Goal: Transaction & Acquisition: Book appointment/travel/reservation

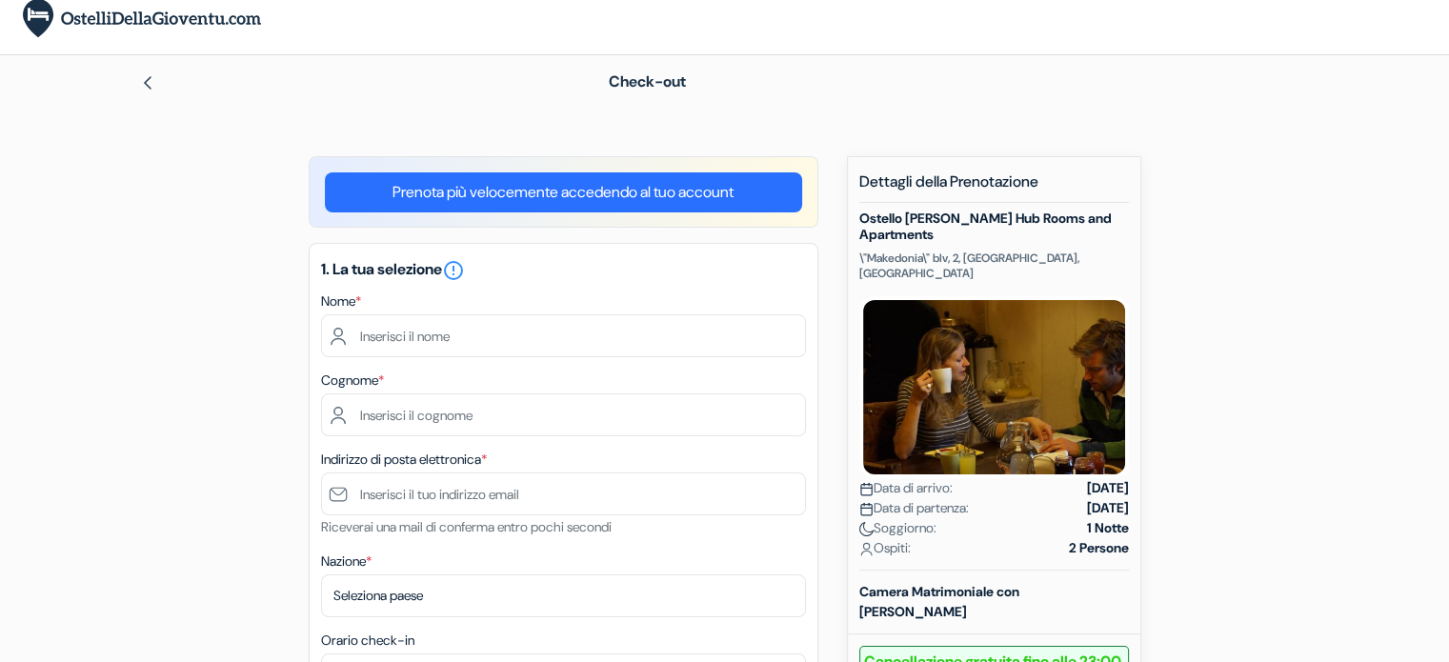
scroll to position [38, 0]
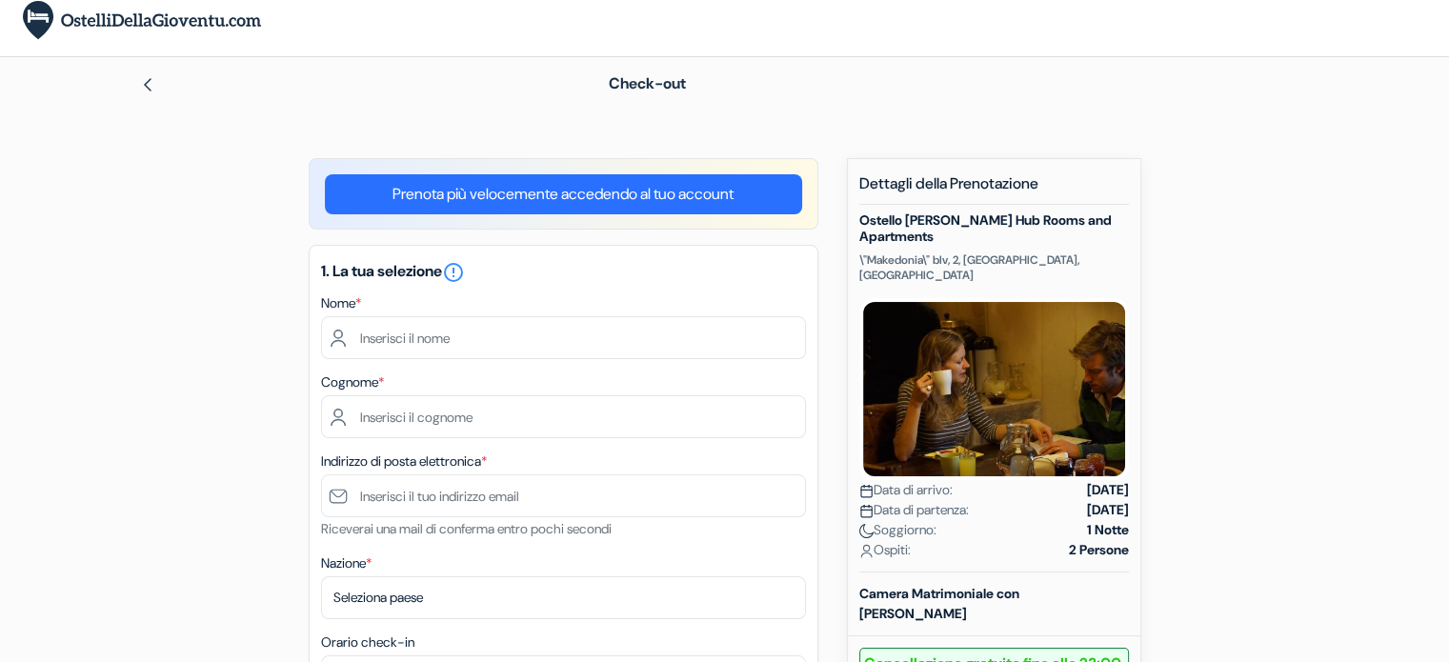
click at [759, 304] on div "Nome *" at bounding box center [563, 325] width 485 height 68
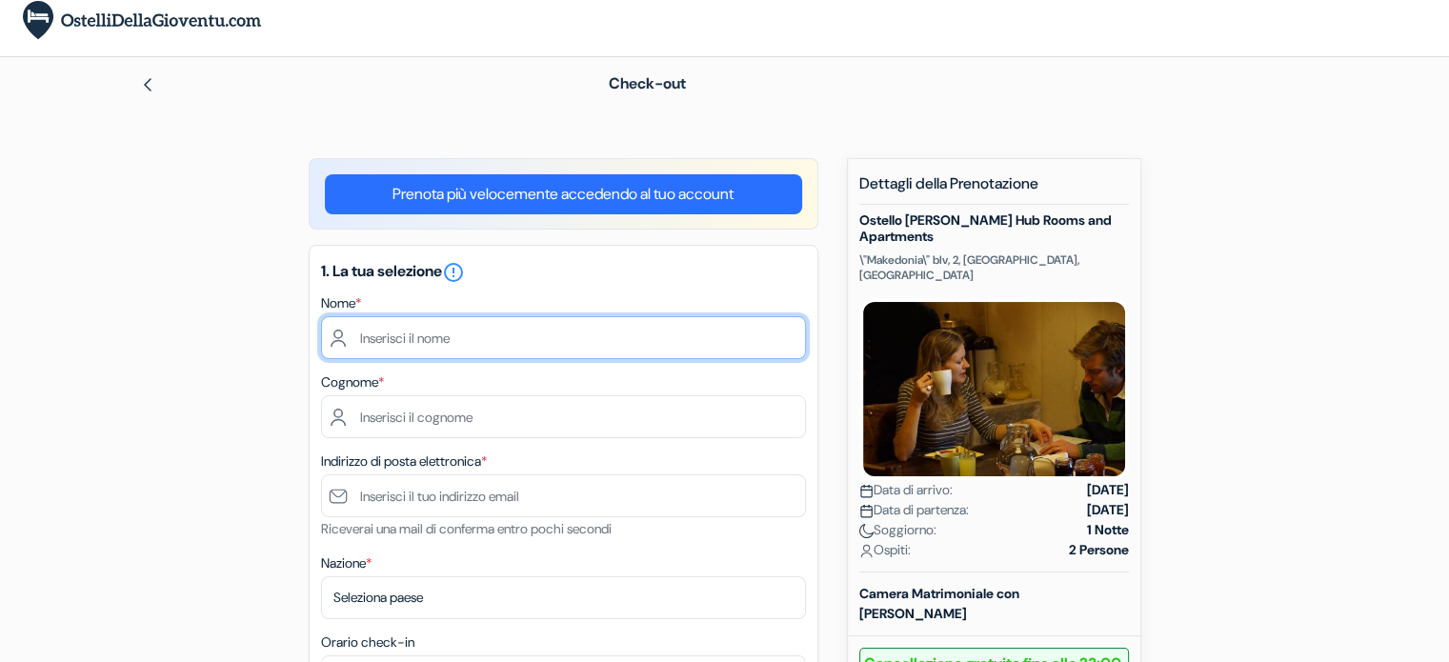
click at [750, 337] on input "text" at bounding box center [563, 337] width 485 height 43
type input "Irene"
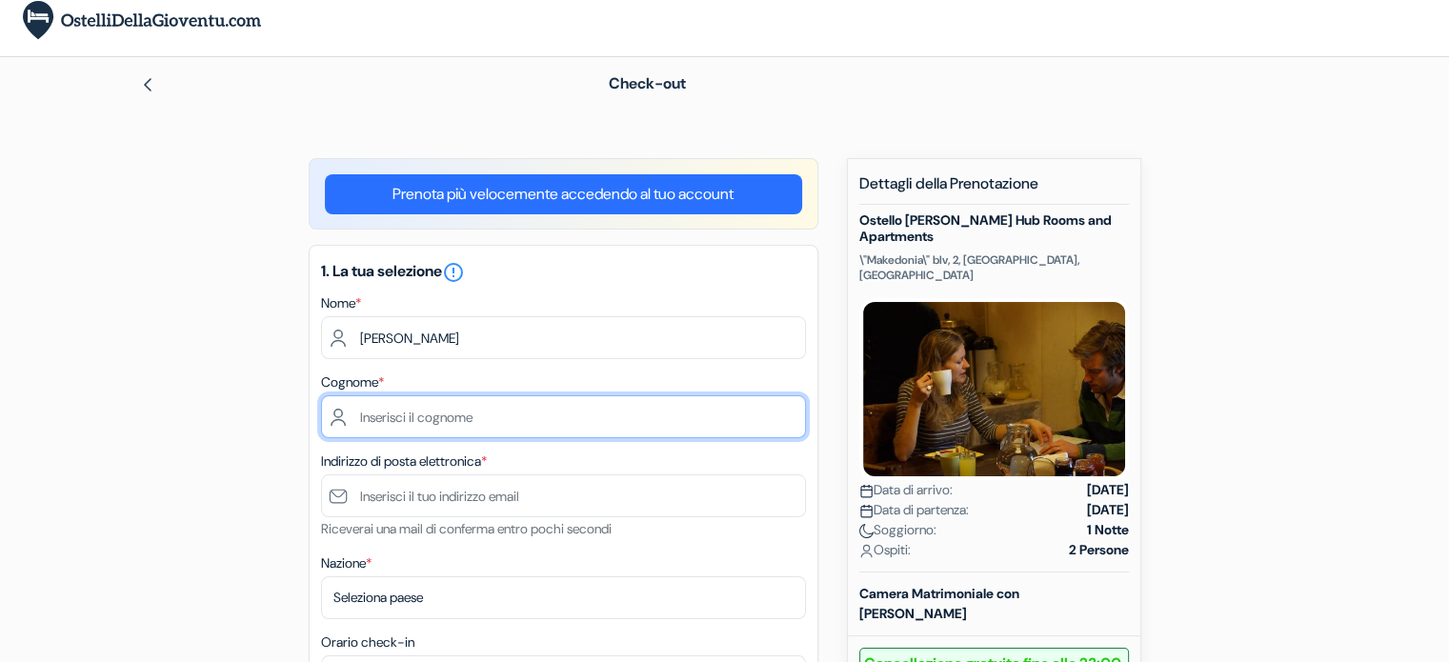
click at [671, 433] on input "text" at bounding box center [563, 416] width 485 height 43
type input "Bacchi"
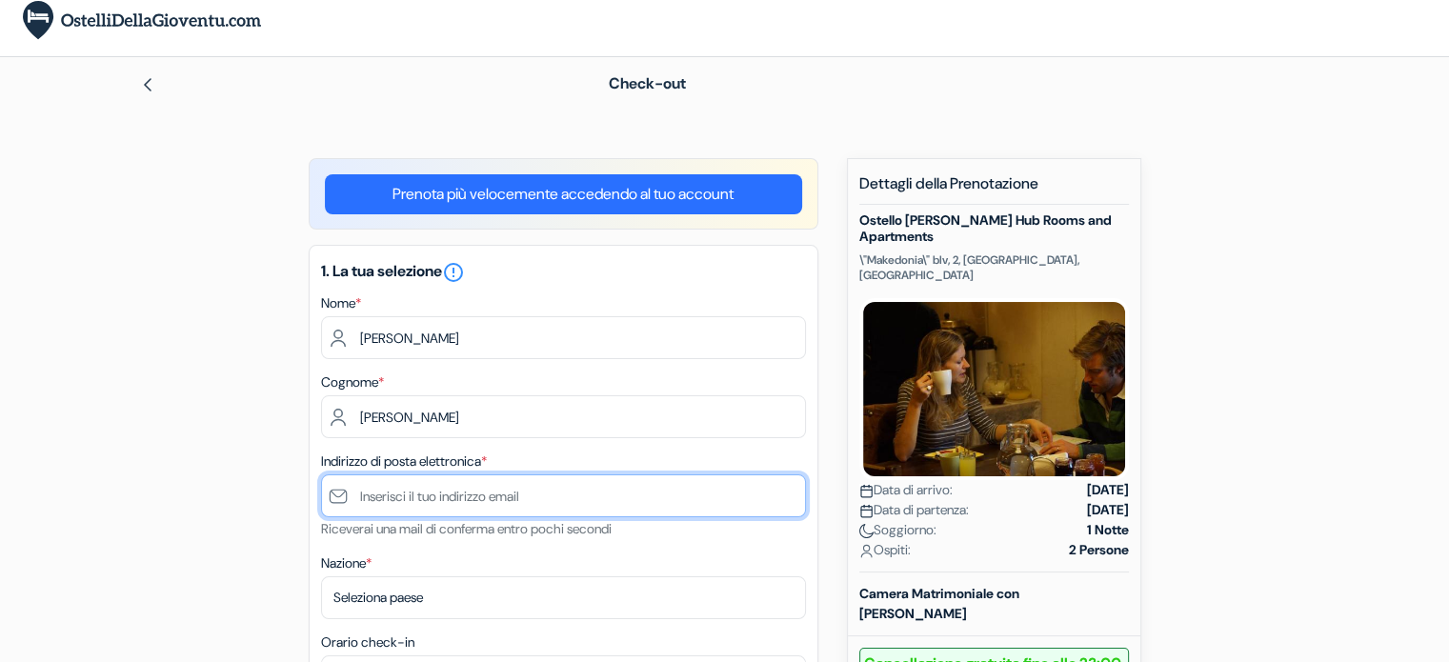
click at [618, 492] on input "text" at bounding box center [563, 495] width 485 height 43
type input "[PERSON_NAME][EMAIL_ADDRESS][DOMAIN_NAME]"
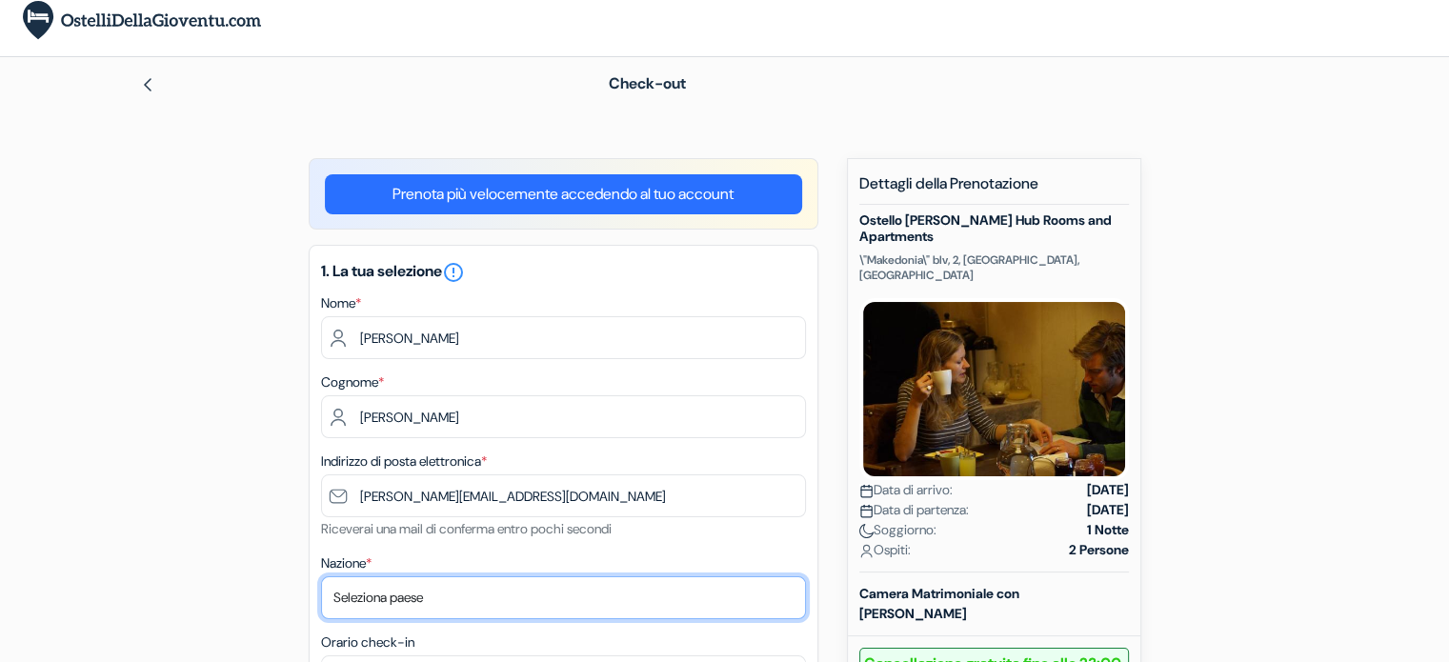
click at [511, 605] on select "Seleziona paese Abkhazia Afghanistan Albania Algeria Andorra Angola Anguilla An…" at bounding box center [563, 597] width 485 height 43
select select "it"
click at [321, 576] on select "Seleziona paese Abkhazia Afghanistan Albania Algeria Andorra Angola Anguilla An…" at bounding box center [563, 597] width 485 height 43
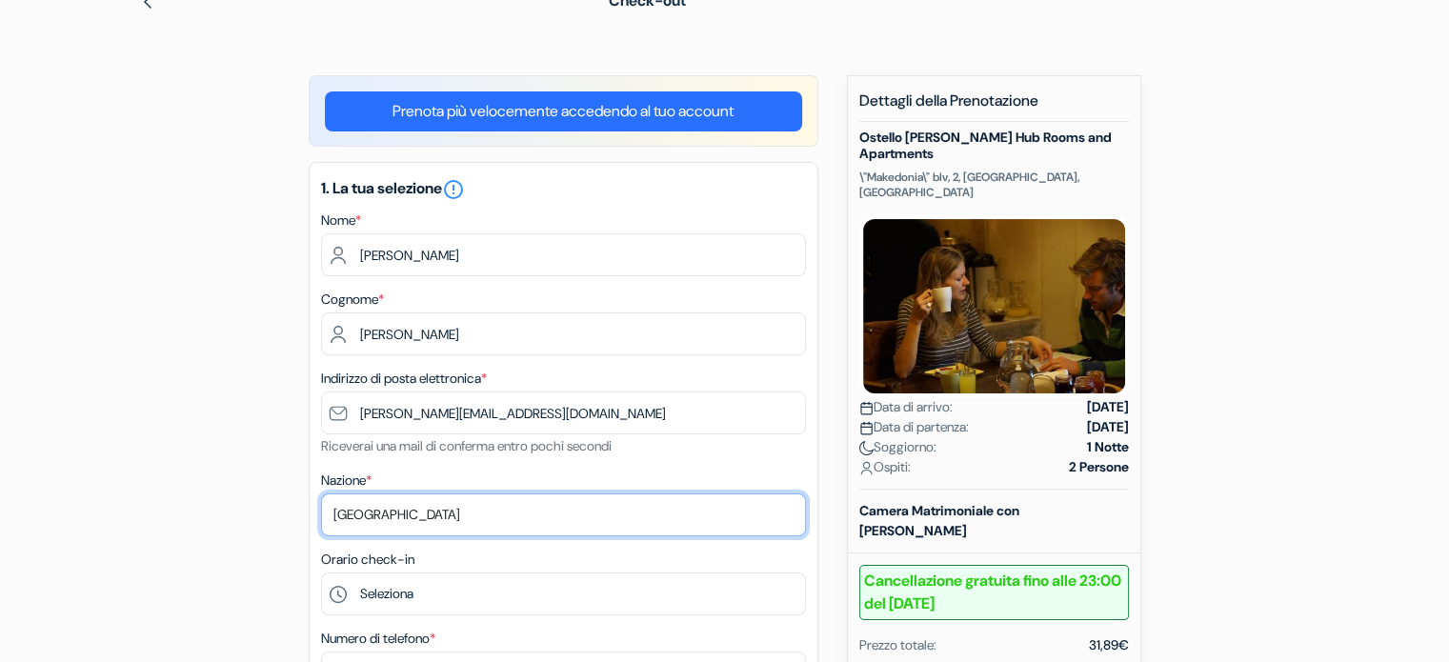
scroll to position [164, 0]
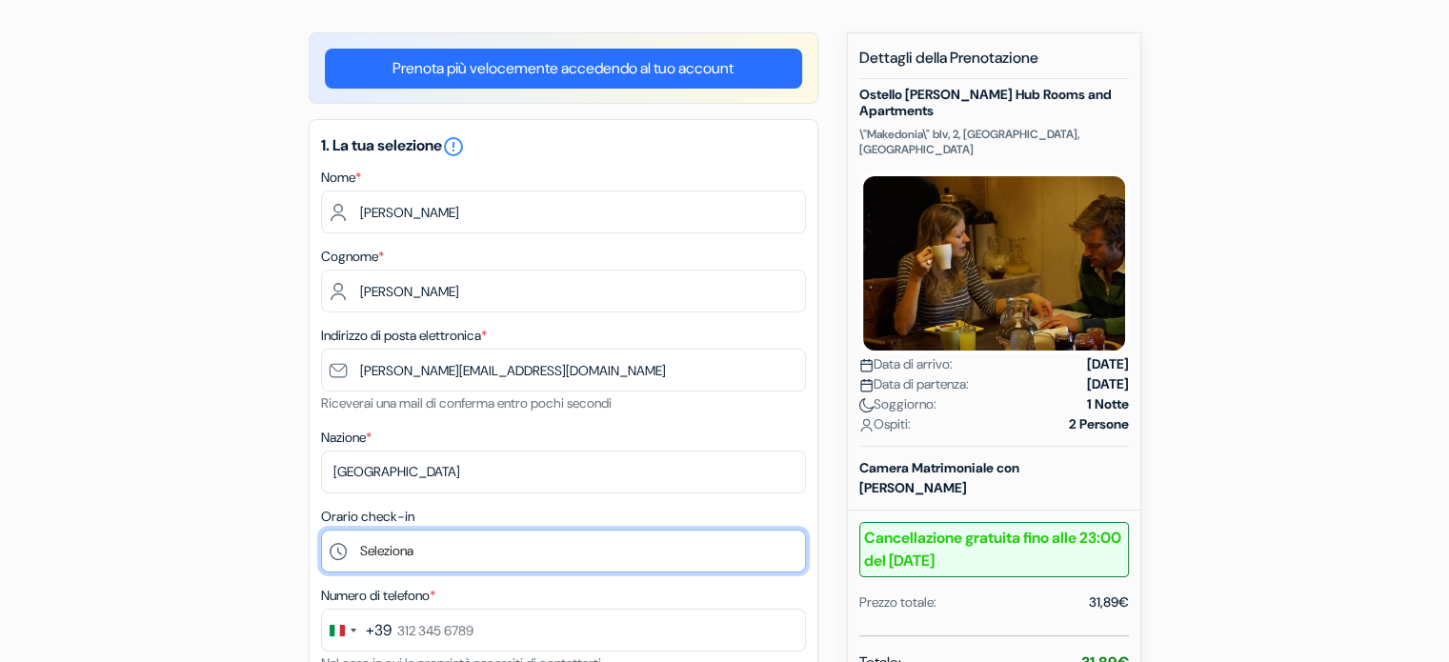
click at [488, 548] on select "Seleziona 14:00 15:00 16:00 17:00 18:00 19:00 20:00 21:00 22:00 23:00 0:00" at bounding box center [563, 551] width 485 height 43
click at [495, 545] on select "Seleziona 14:00 15:00 16:00 17:00 18:00 19:00 20:00 21:00 22:00 23:00 0:00" at bounding box center [563, 551] width 485 height 43
select select "14"
click at [321, 531] on select "Seleziona 14:00 15:00 16:00 17:00 18:00 19:00 20:00 21:00 22:00 23:00 0:00" at bounding box center [563, 551] width 485 height 43
click at [430, 552] on select "Seleziona 14:00 15:00 16:00 17:00 18:00 19:00 20:00 21:00 22:00 23:00 0:00" at bounding box center [563, 551] width 485 height 43
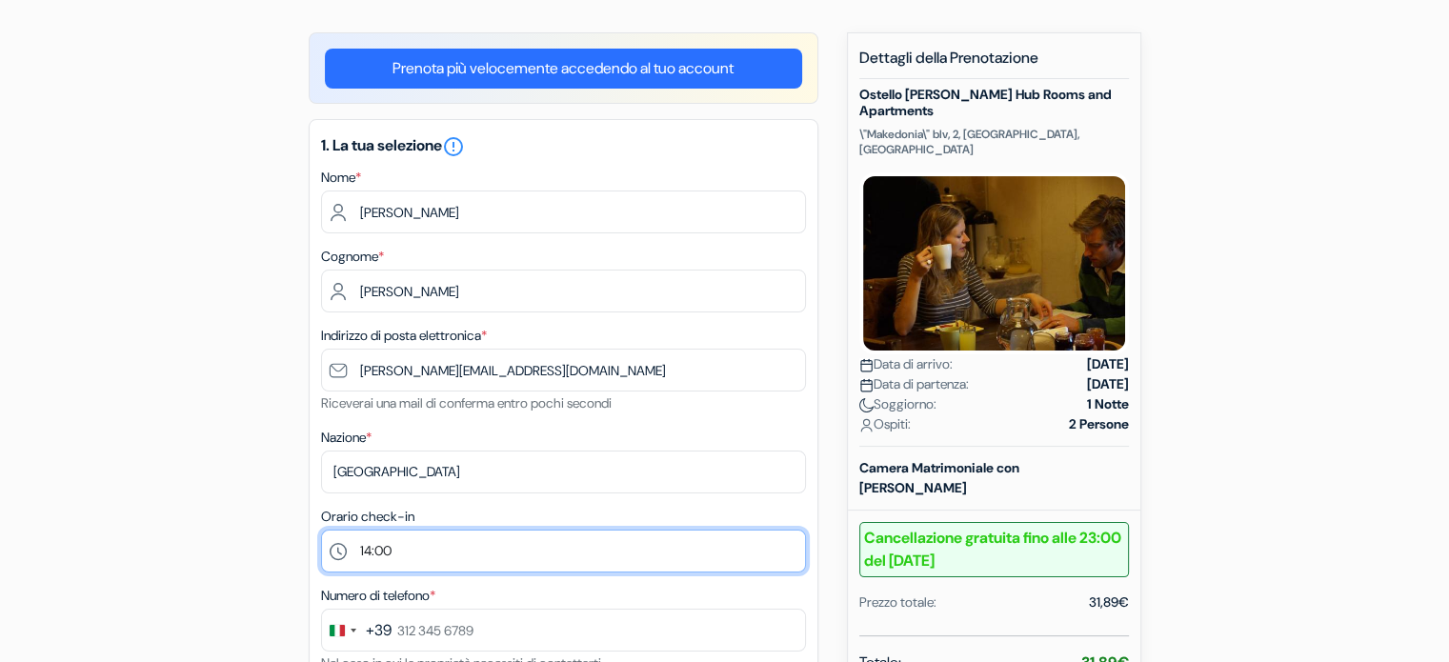
click at [321, 531] on select "Seleziona 14:00 15:00 16:00 17:00 18:00 19:00 20:00 21:00 22:00 23:00 0:00" at bounding box center [563, 551] width 485 height 43
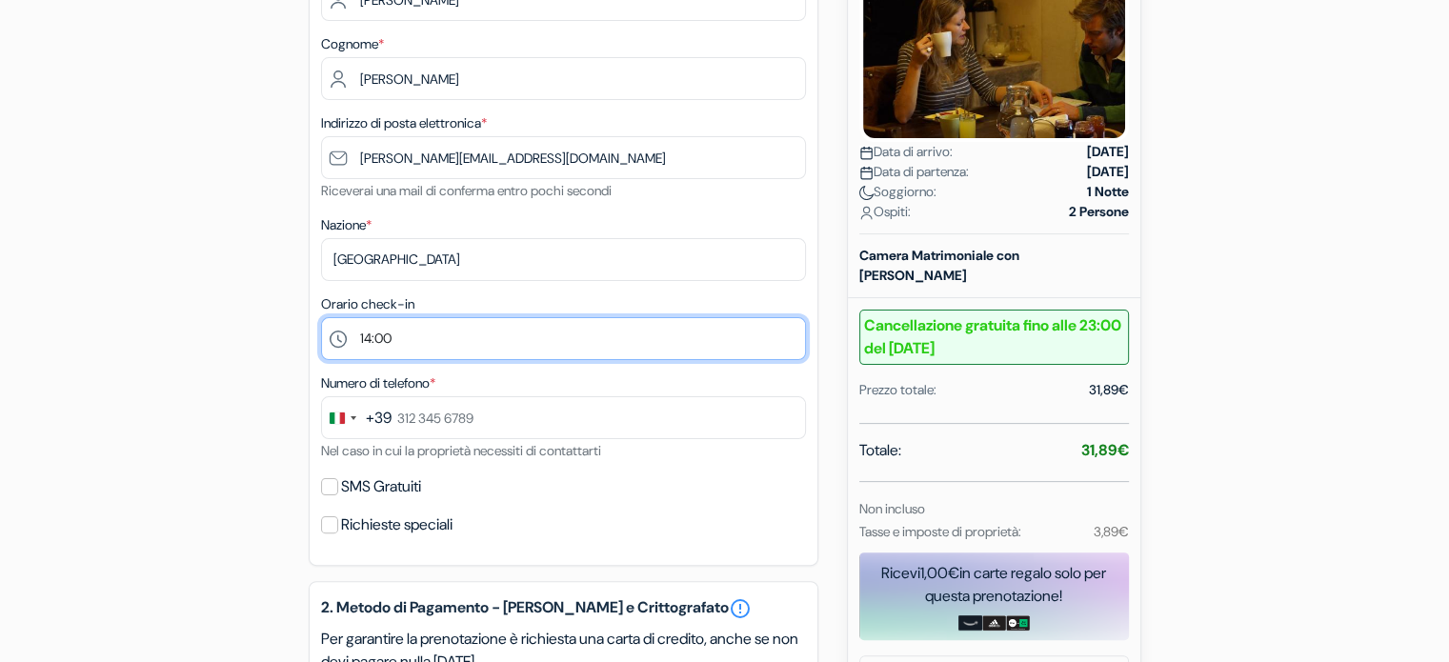
scroll to position [410, 0]
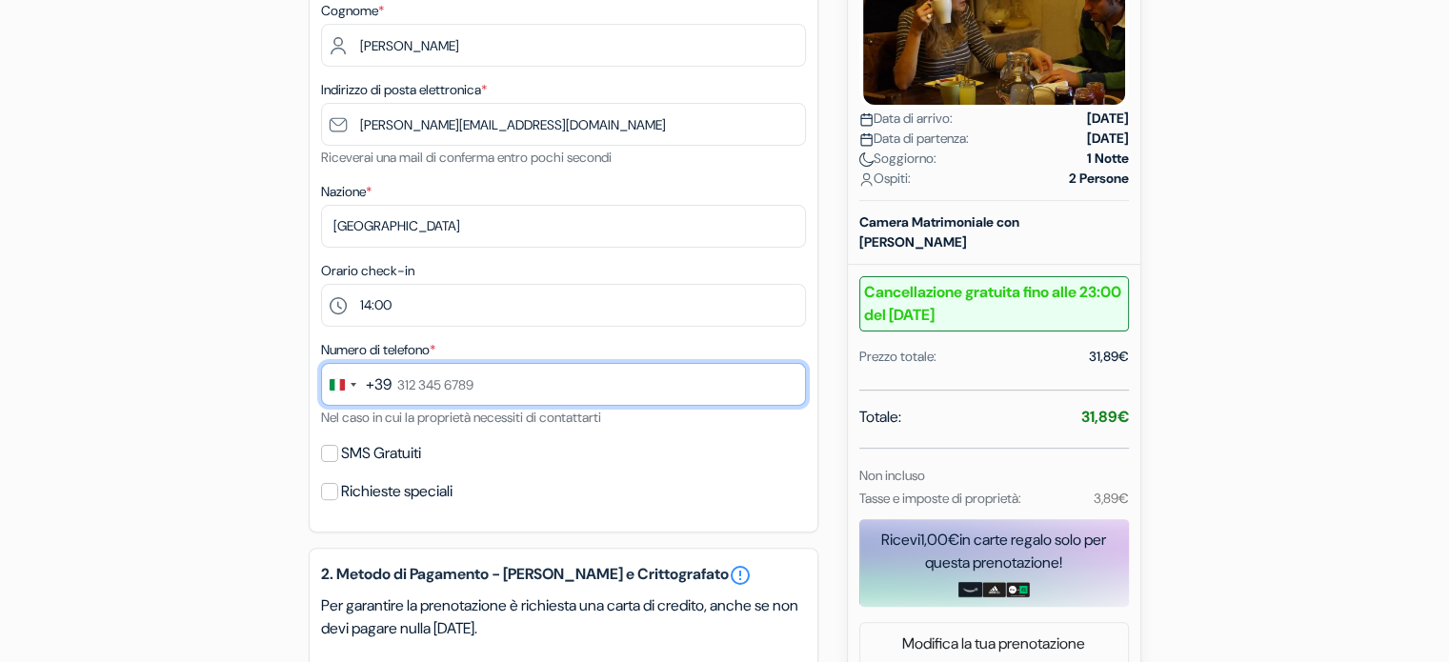
click at [454, 384] on input "text" at bounding box center [563, 384] width 485 height 43
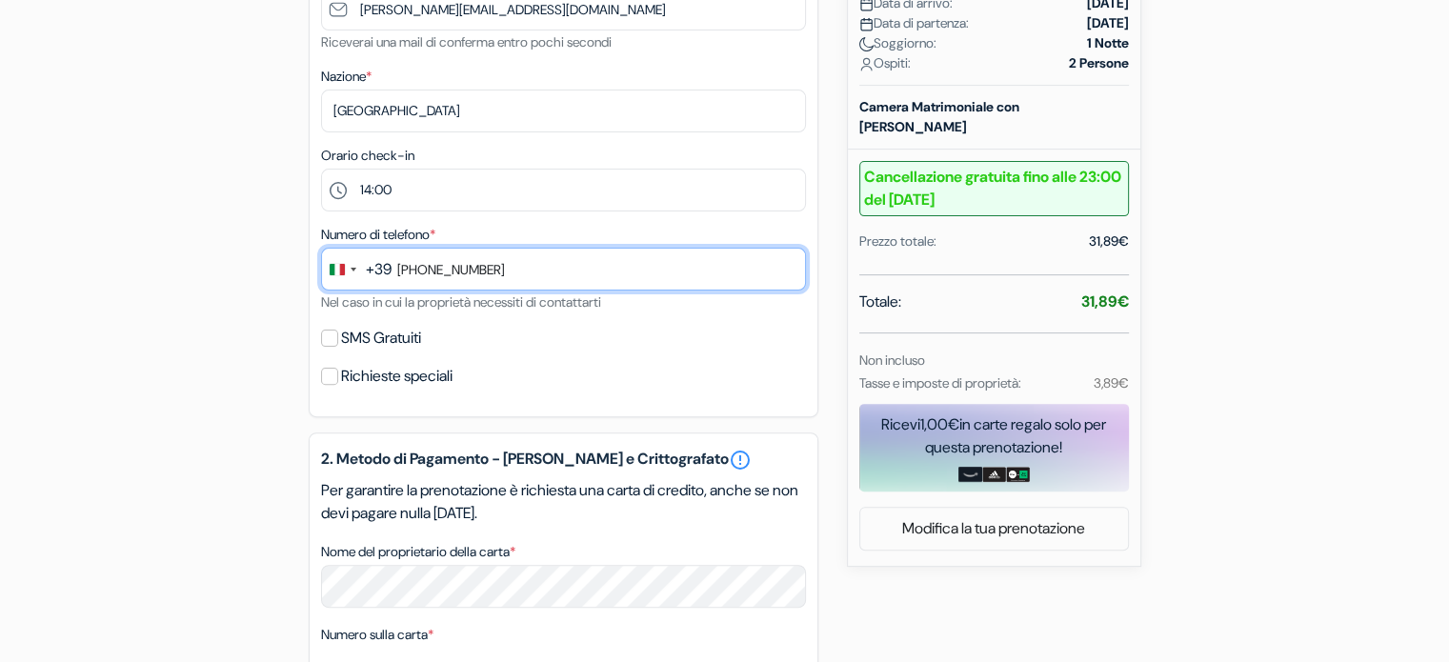
scroll to position [547, 0]
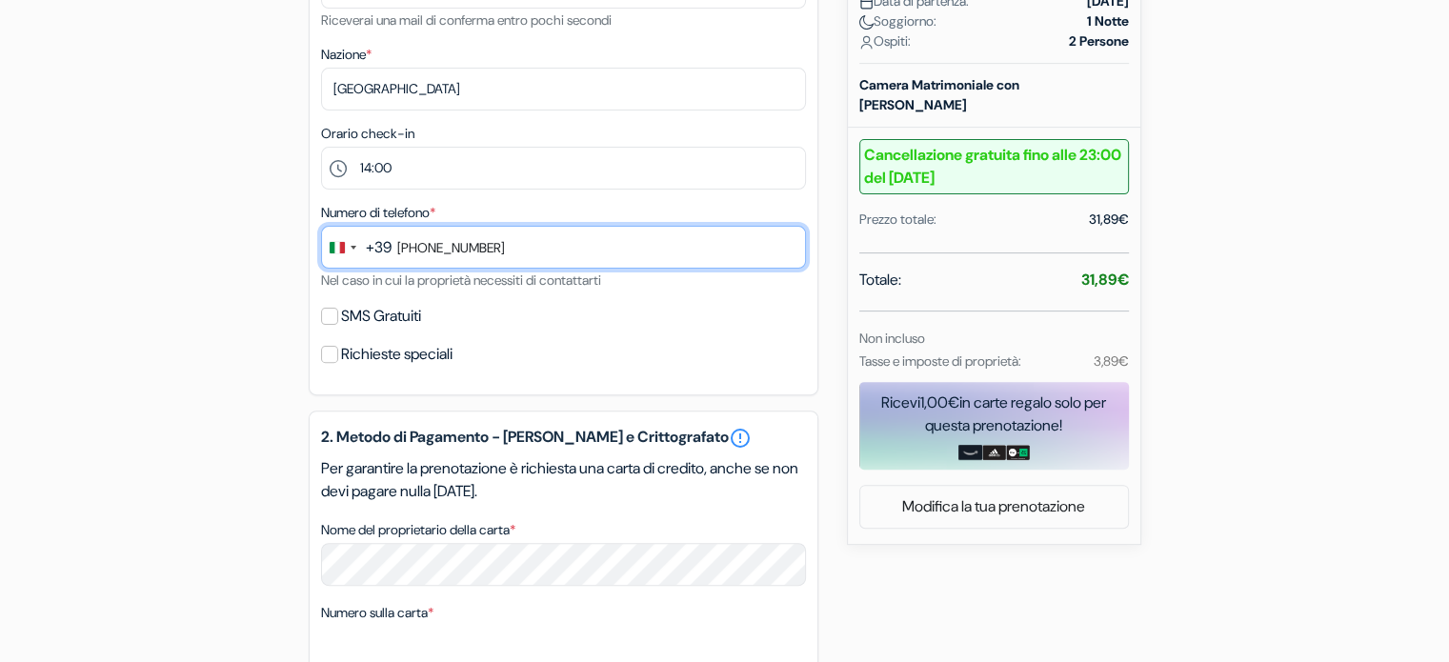
type input "370 326 5155"
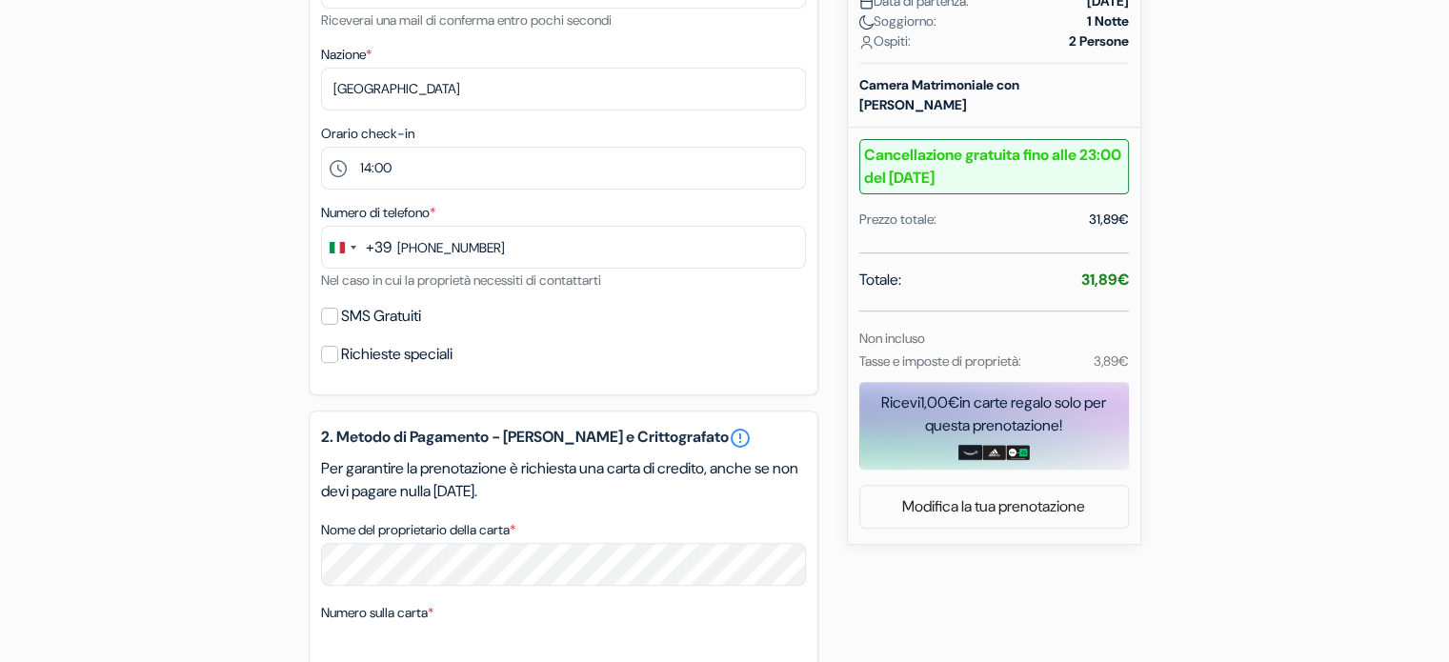
click at [337, 315] on div "SMS Gratuiti" at bounding box center [563, 316] width 485 height 27
click at [333, 313] on input "SMS Gratuiti" at bounding box center [329, 316] width 17 height 17
checkbox input "true"
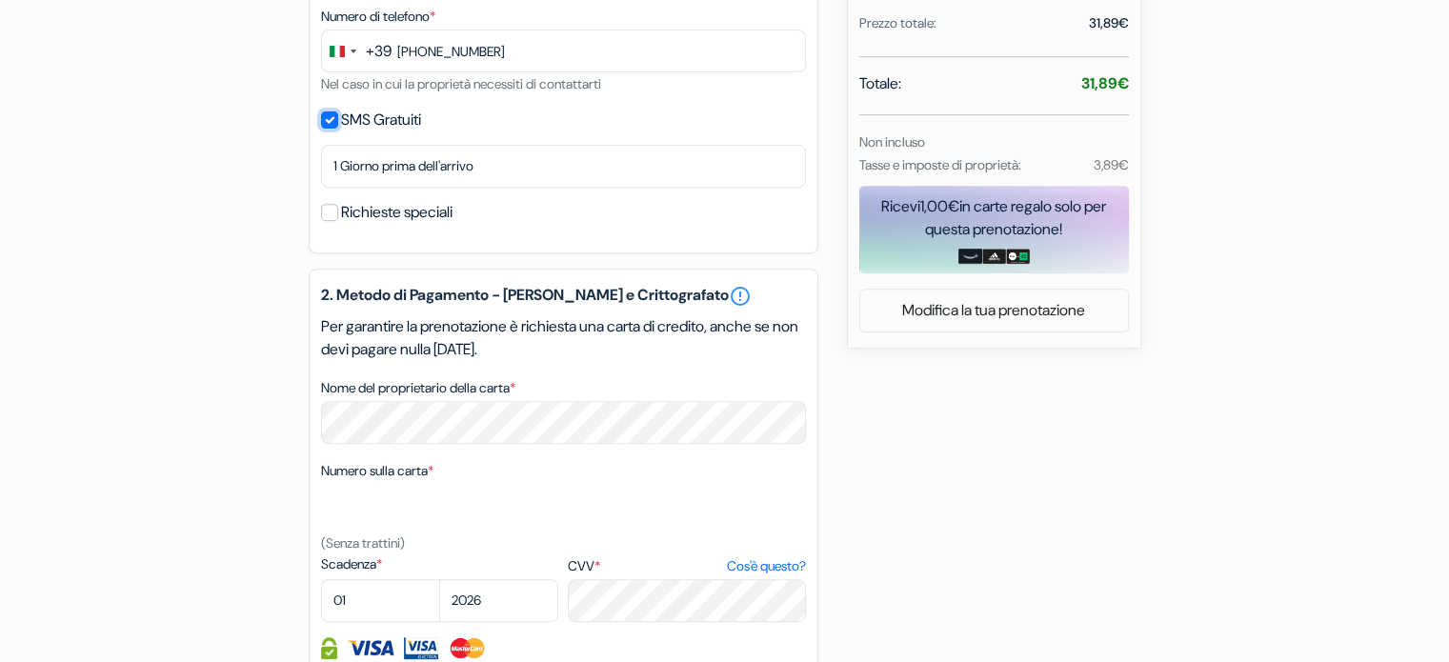
scroll to position [747, 0]
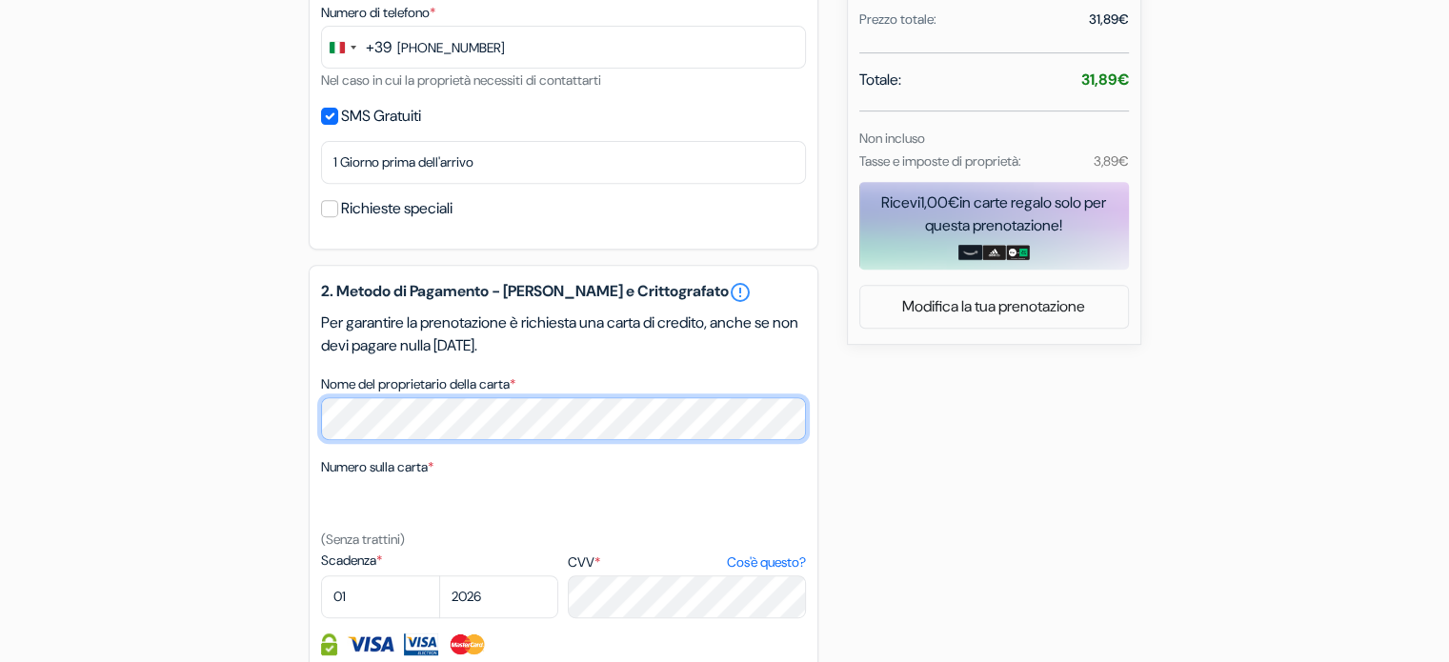
click at [251, 410] on div "add_box Ostello Mostel Hub Rooms and Apartments \"Makedonia\" blv, 2, Sofia, Bu…" at bounding box center [724, 211] width 1257 height 1525
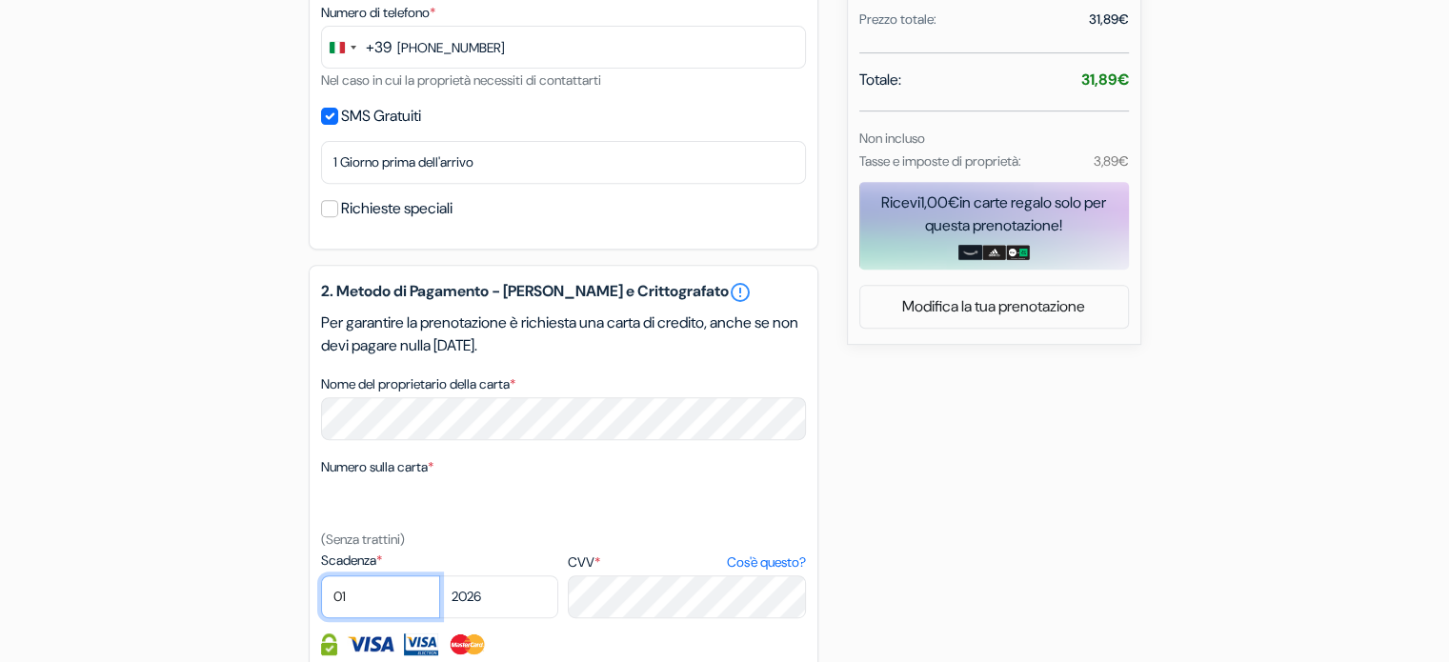
click at [379, 589] on select "01 02 03 04 05 06 07 08 09 10 11 12" at bounding box center [380, 596] width 119 height 43
select select "08"
click at [321, 577] on select "01 02 03 04 05 06 07 08 09 10 11 12" at bounding box center [380, 596] width 119 height 43
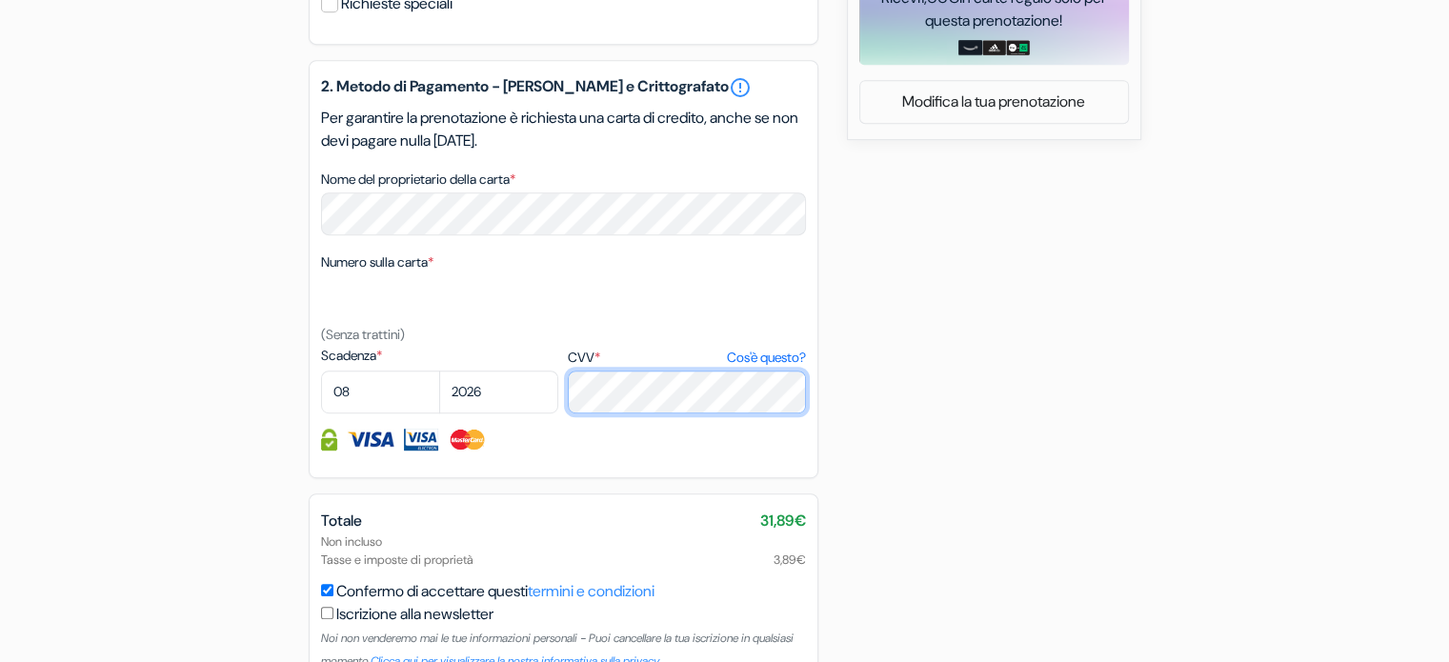
scroll to position [1061, 0]
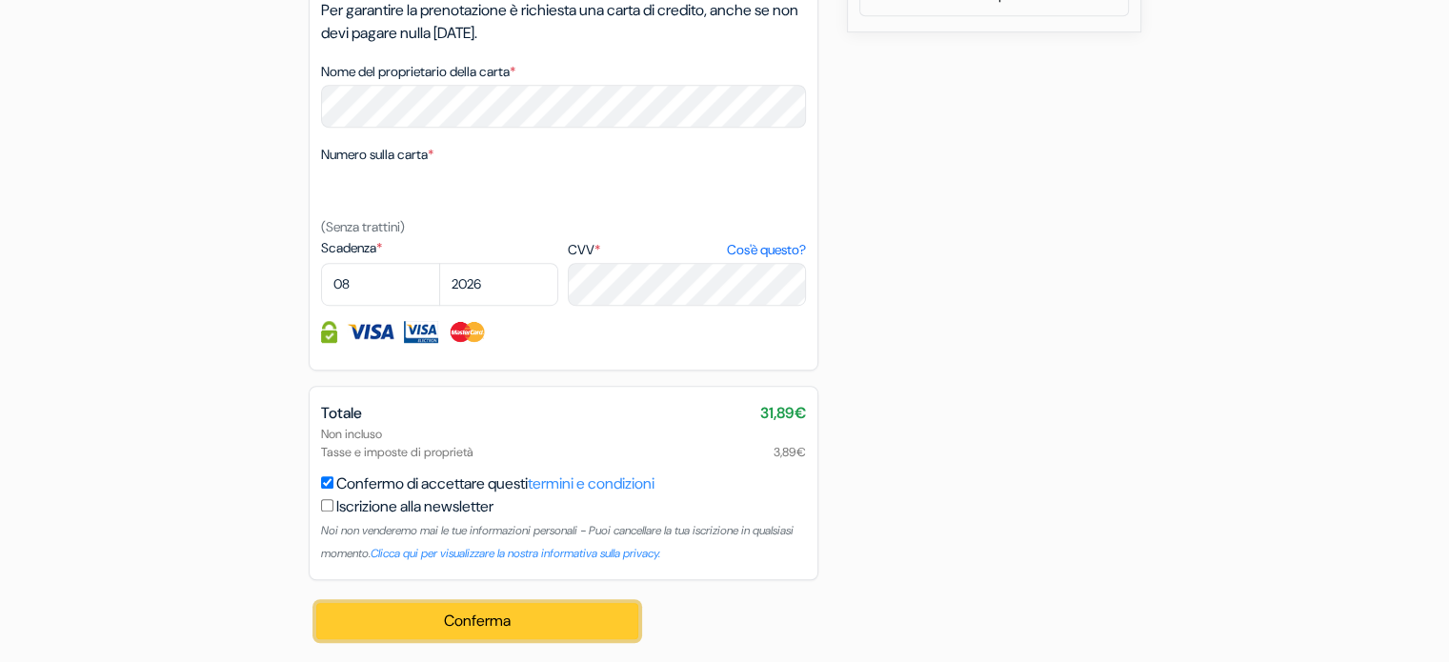
click at [465, 613] on button "Conferma Loading..." at bounding box center [477, 621] width 323 height 36
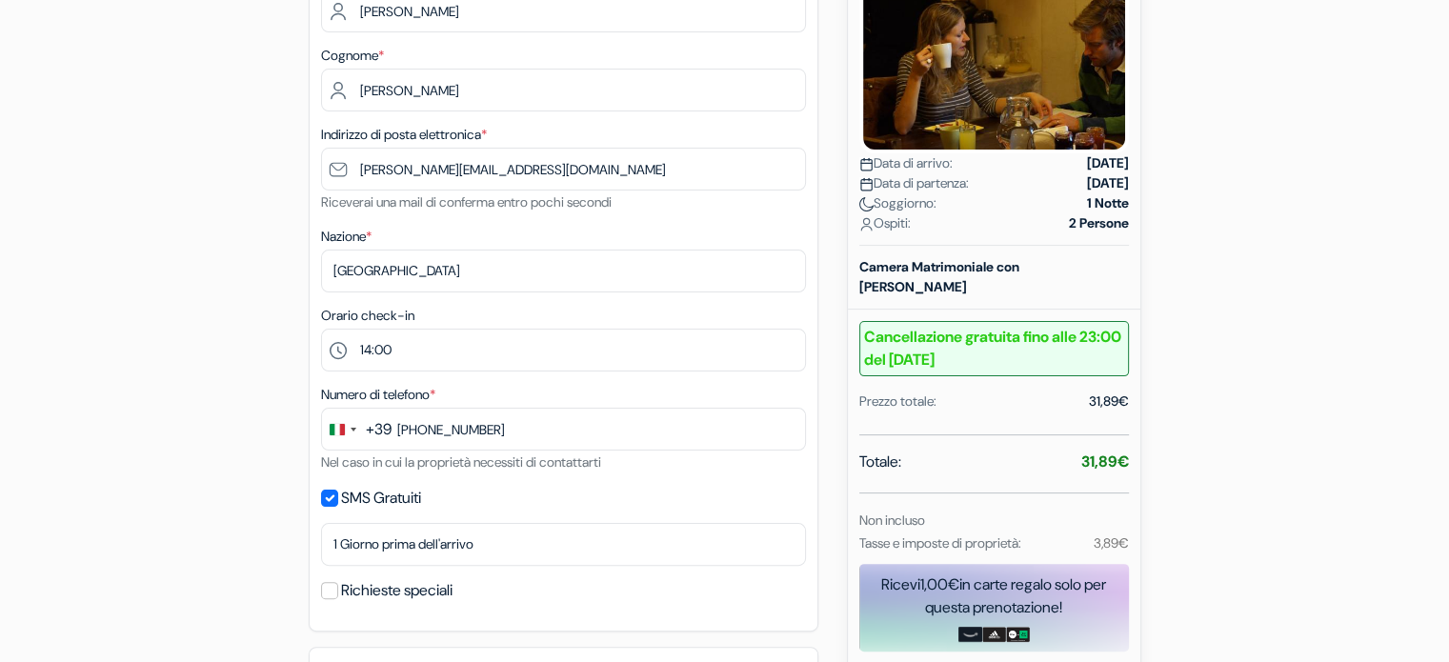
scroll to position [363, 0]
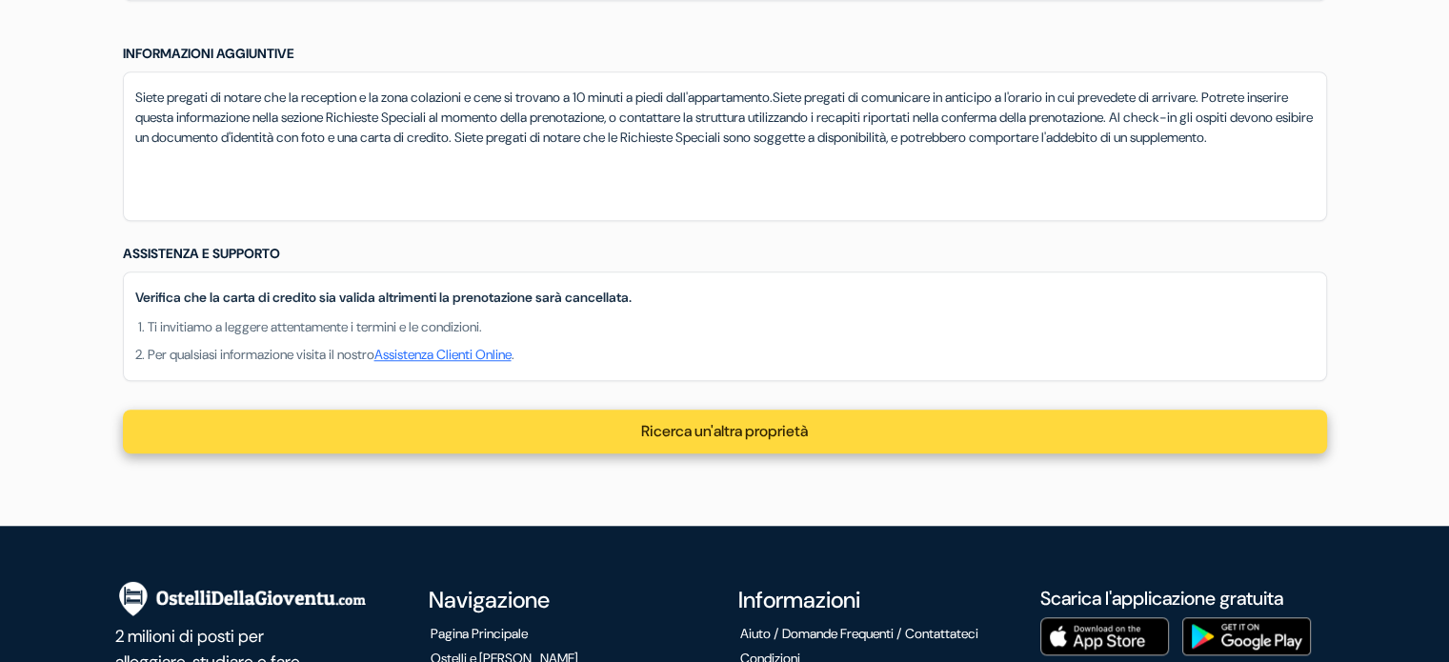
scroll to position [1576, 0]
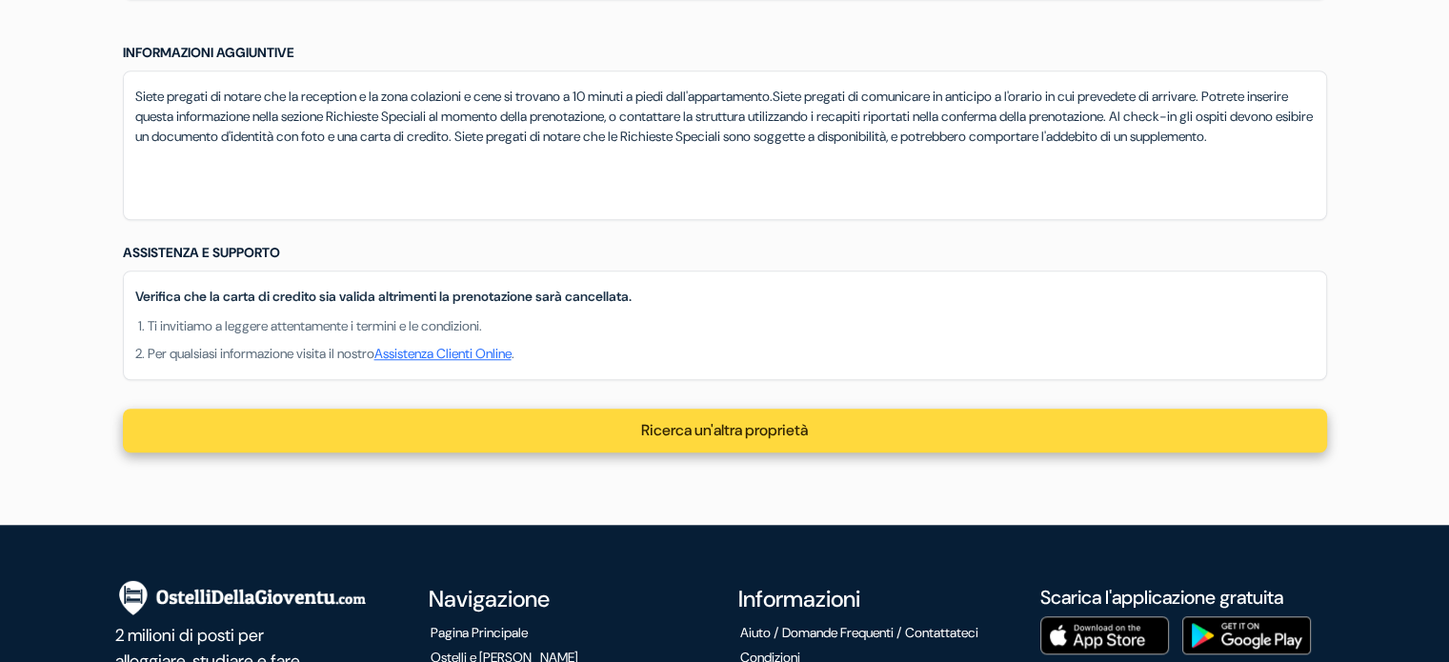
click at [560, 443] on div "Ricerca un'altra proprietà" at bounding box center [725, 431] width 1204 height 44
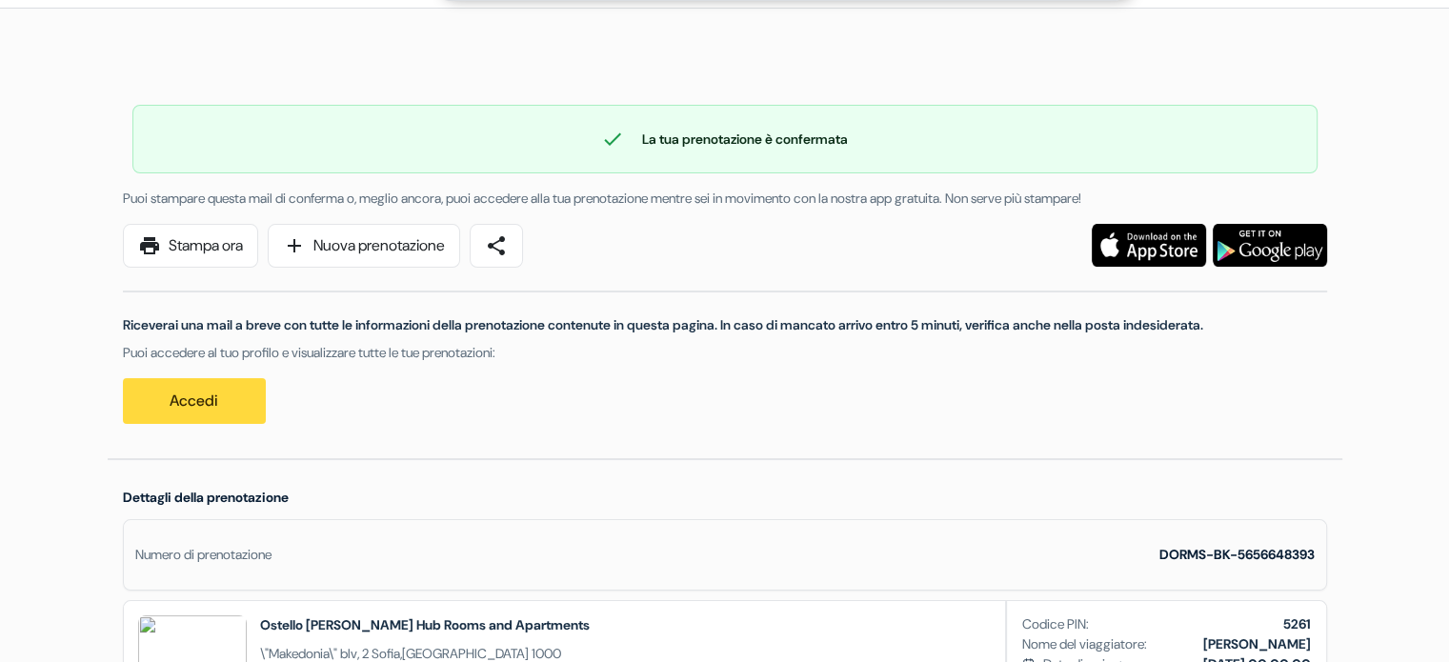
scroll to position [0, 0]
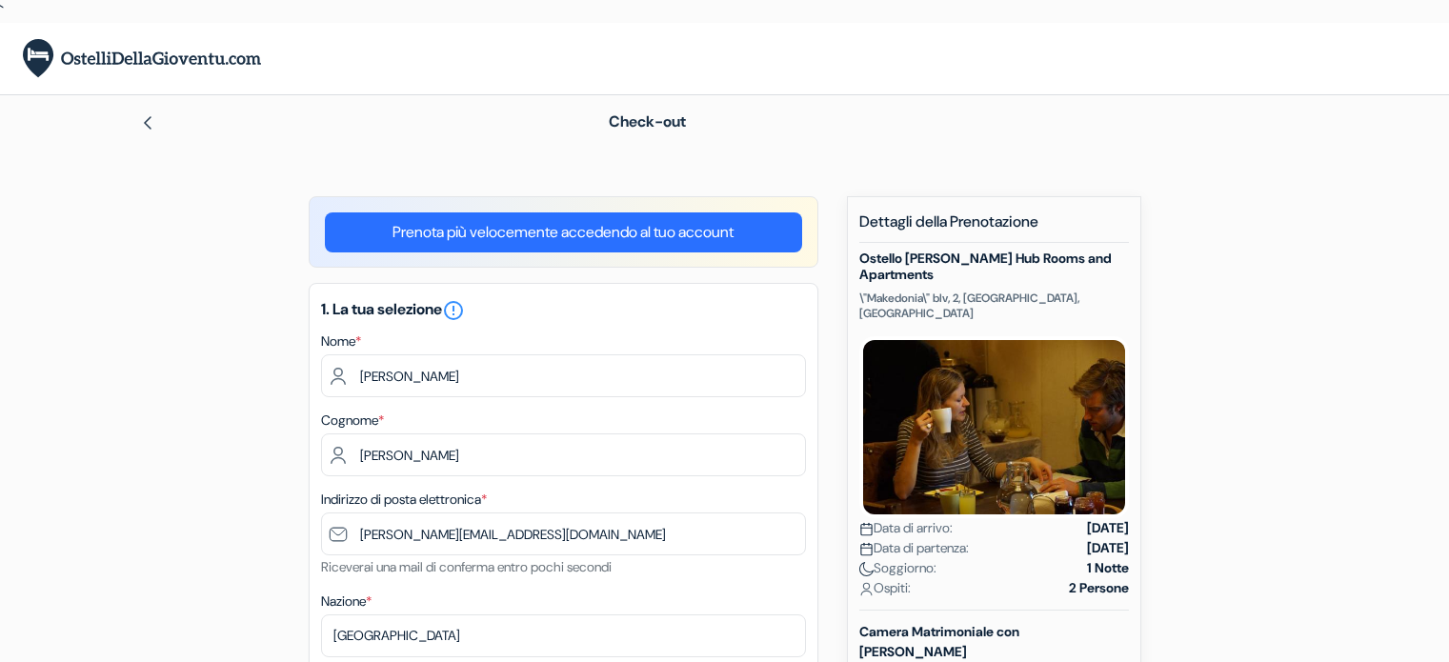
select select "it"
select select "14"
select select "08"
click at [136, 110] on div "Check-out" at bounding box center [724, 121] width 1257 height 53
click at [152, 121] on img at bounding box center [147, 122] width 15 height 15
